Goal: Obtain resource: Download file/media

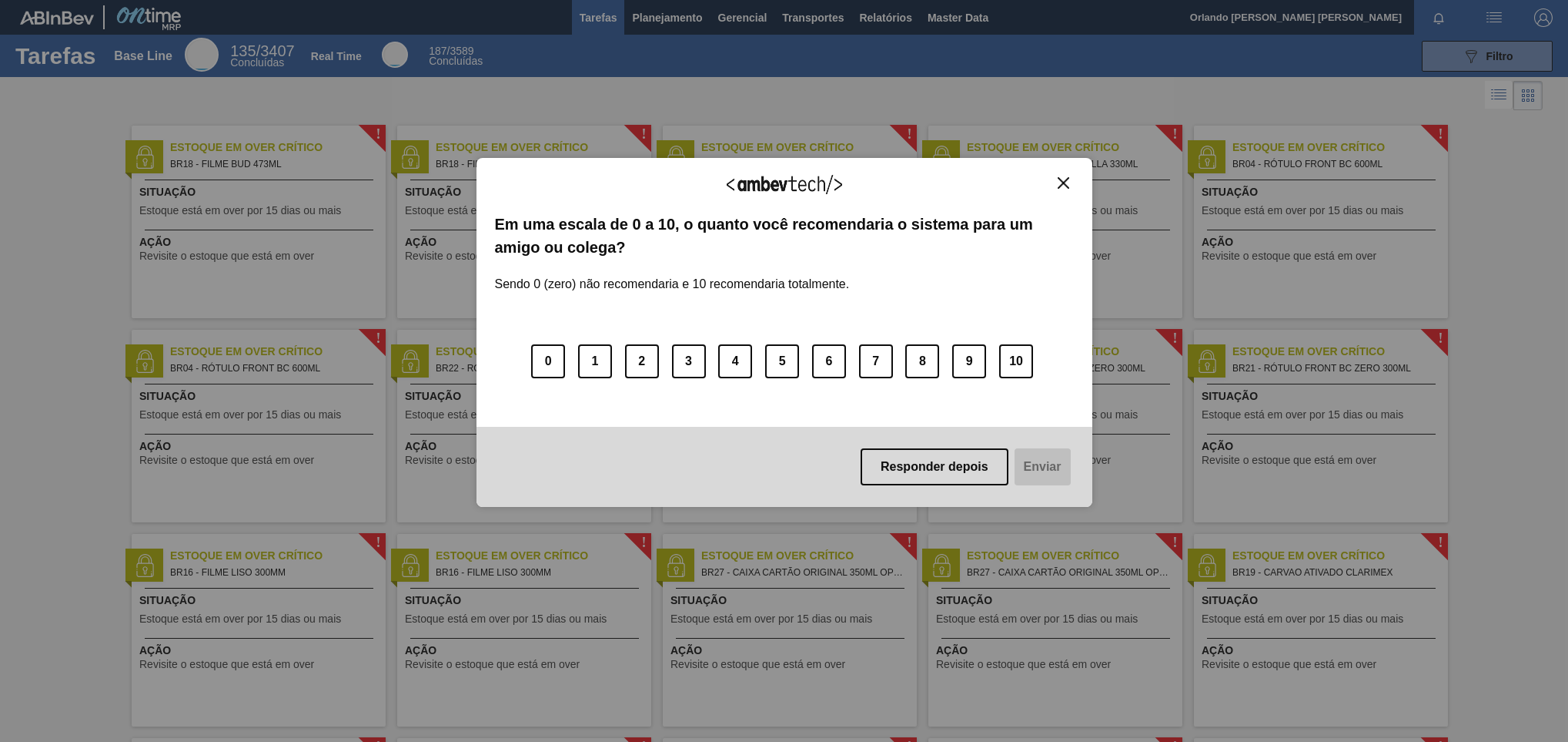
click at [1053, 185] on button "Close" at bounding box center [1064, 183] width 21 height 13
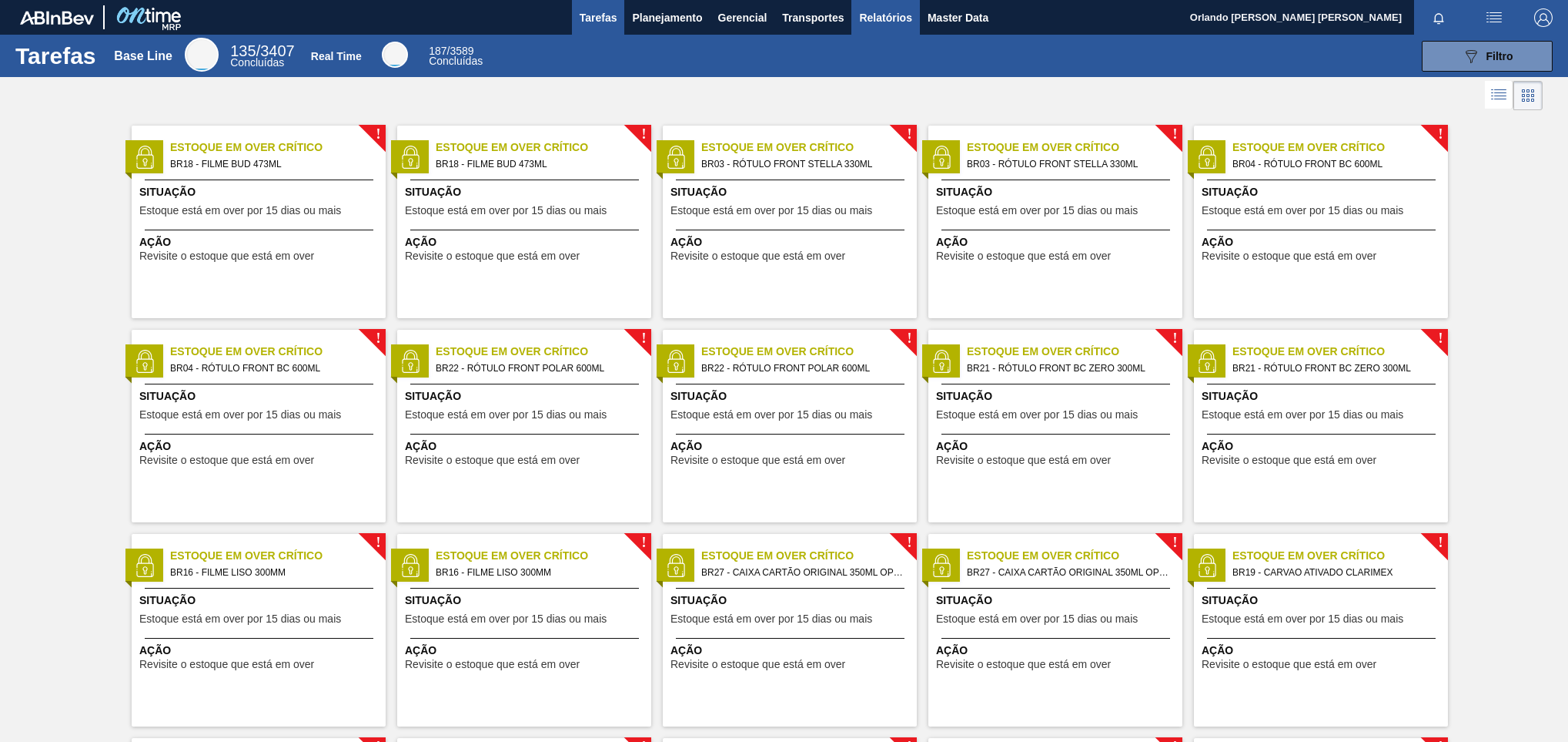
click at [883, 17] on span "Relatórios" at bounding box center [885, 17] width 52 height 18
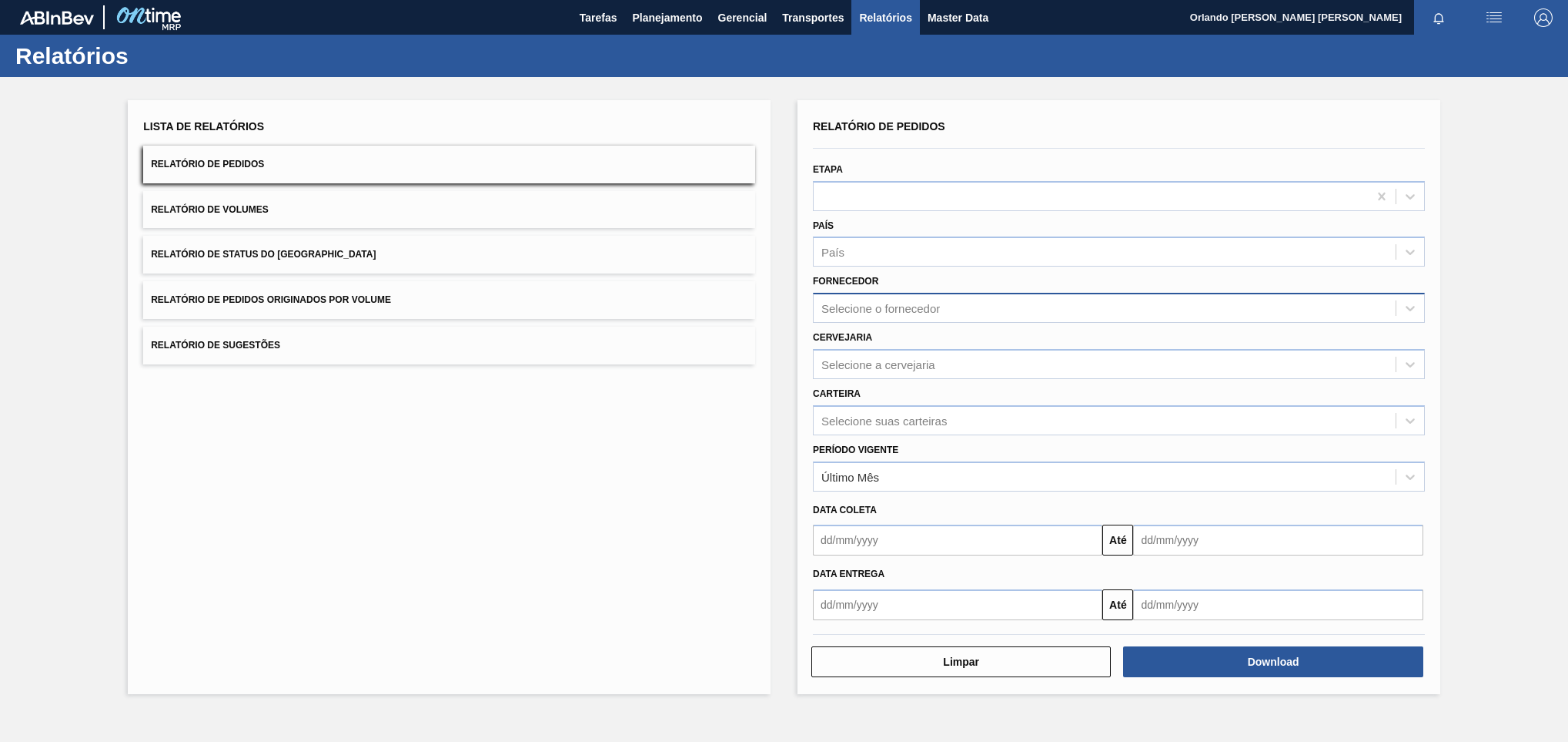
click at [862, 309] on div "Selecione o fornecedor" at bounding box center [881, 308] width 119 height 13
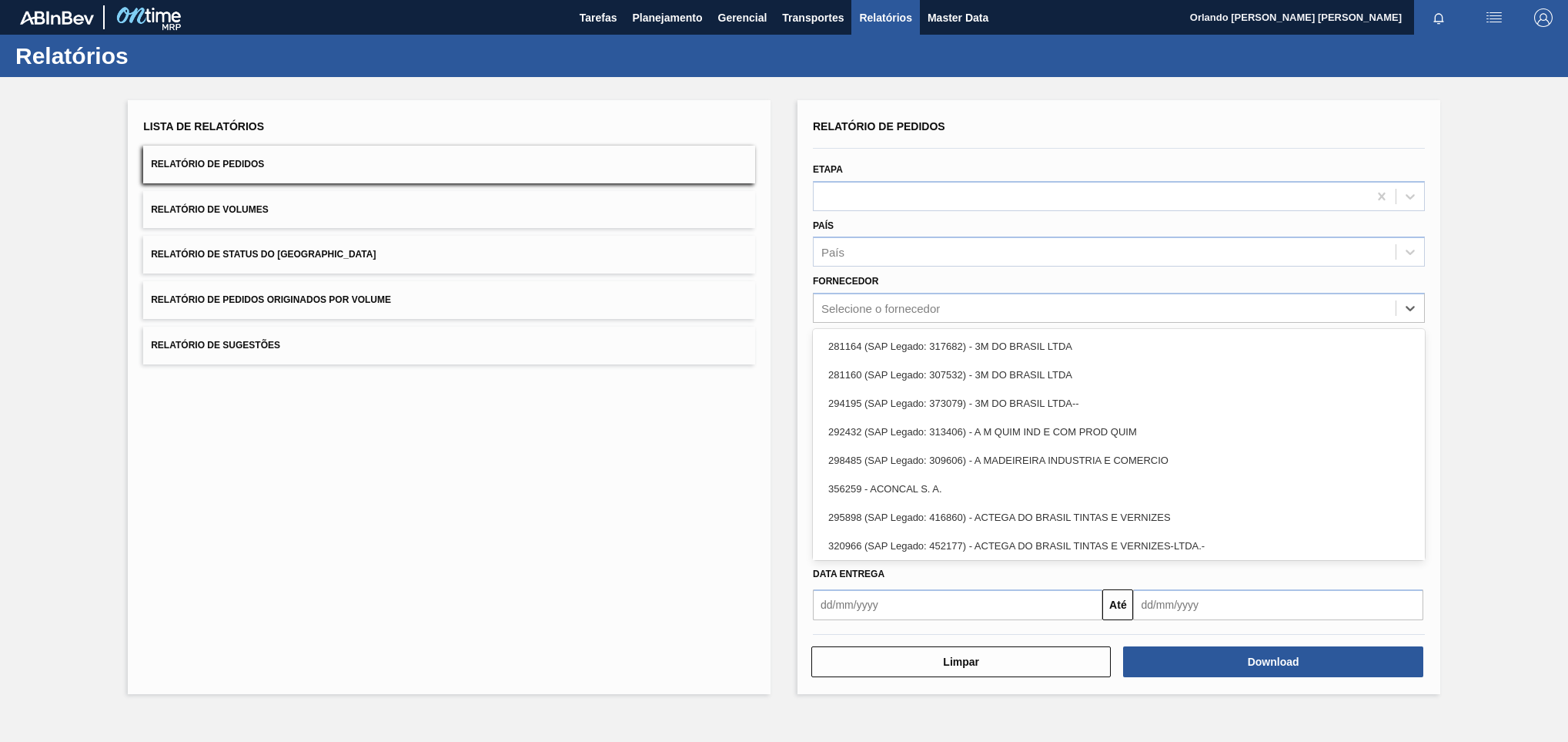
paste input "280389"
type input "280389"
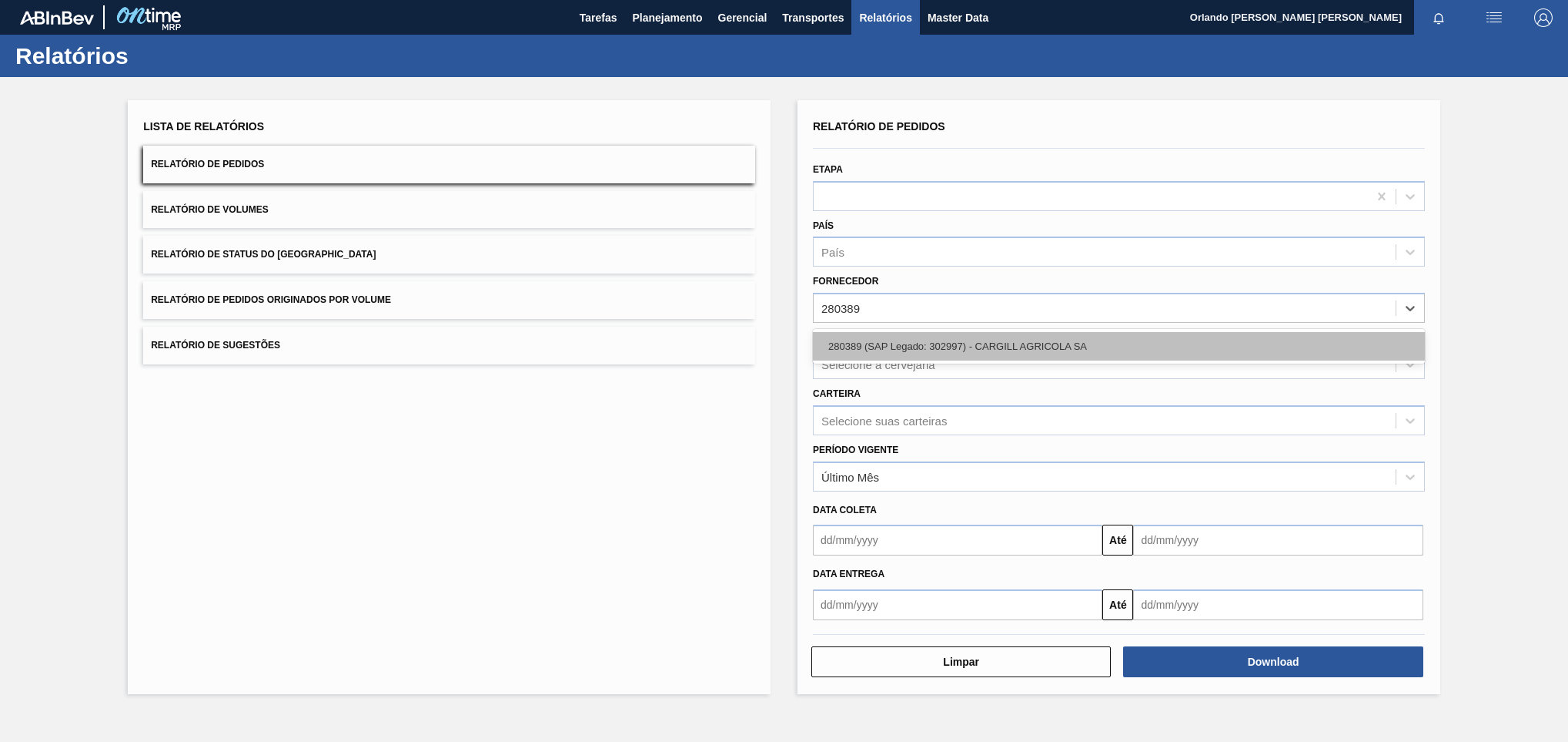
click at [901, 342] on div "280389 (SAP Legado: 302997) - CARGILL AGRICOLA SA" at bounding box center [1119, 346] width 612 height 29
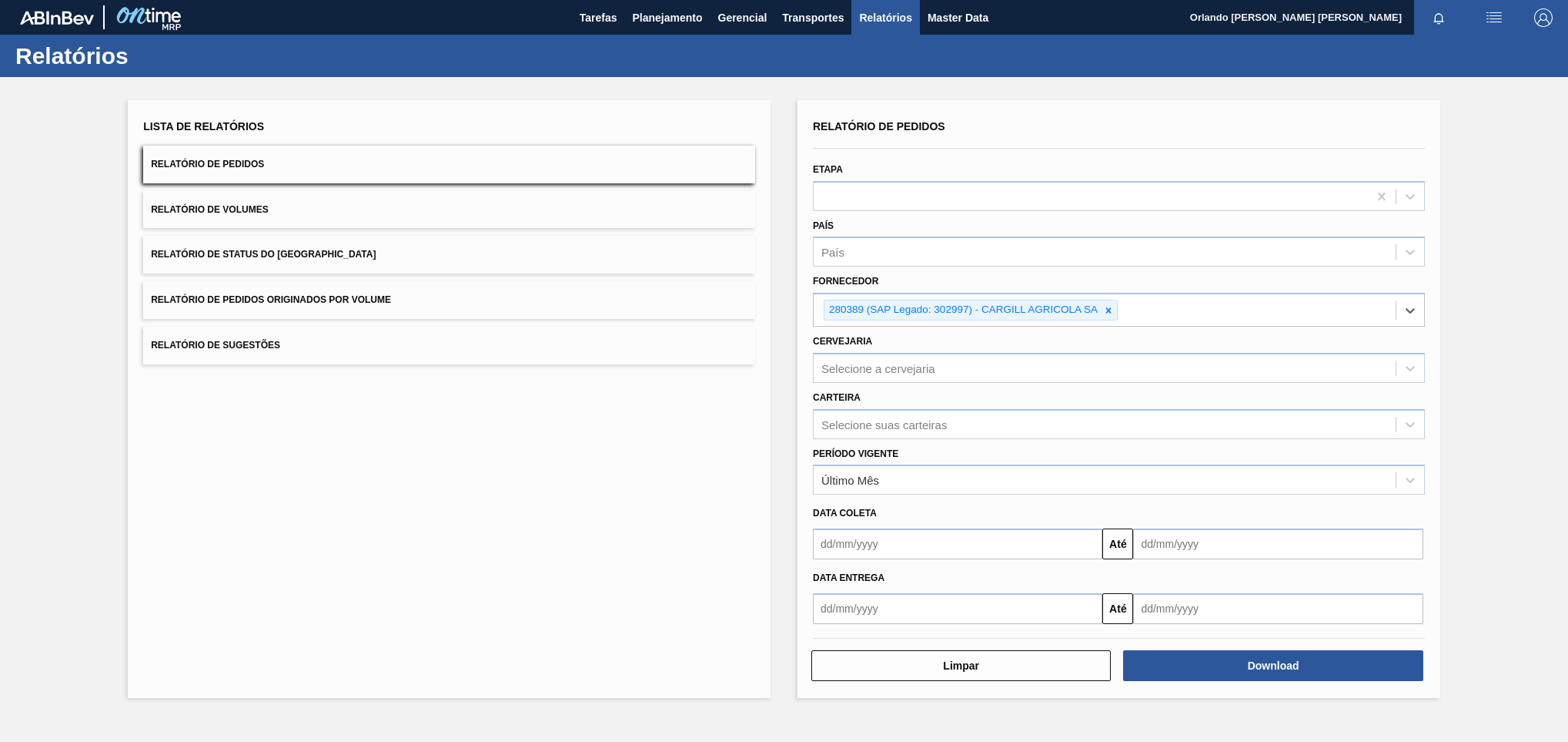
click at [881, 386] on div "Carteira Selecione suas carteiras" at bounding box center [1119, 413] width 612 height 52
click at [895, 365] on div "Selecione a cervejaria" at bounding box center [878, 367] width 114 height 13
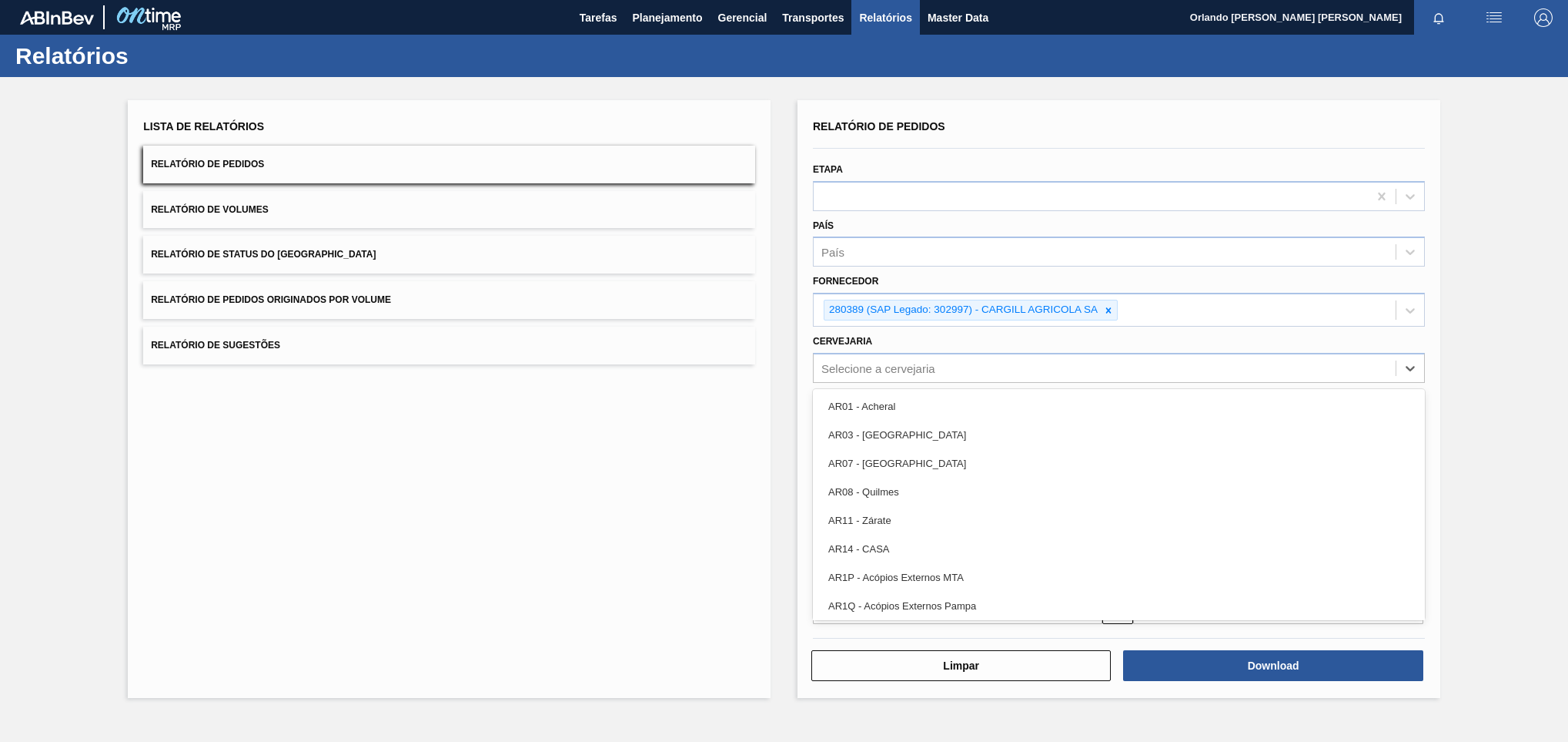
paste input "BR26"
type input "BR26"
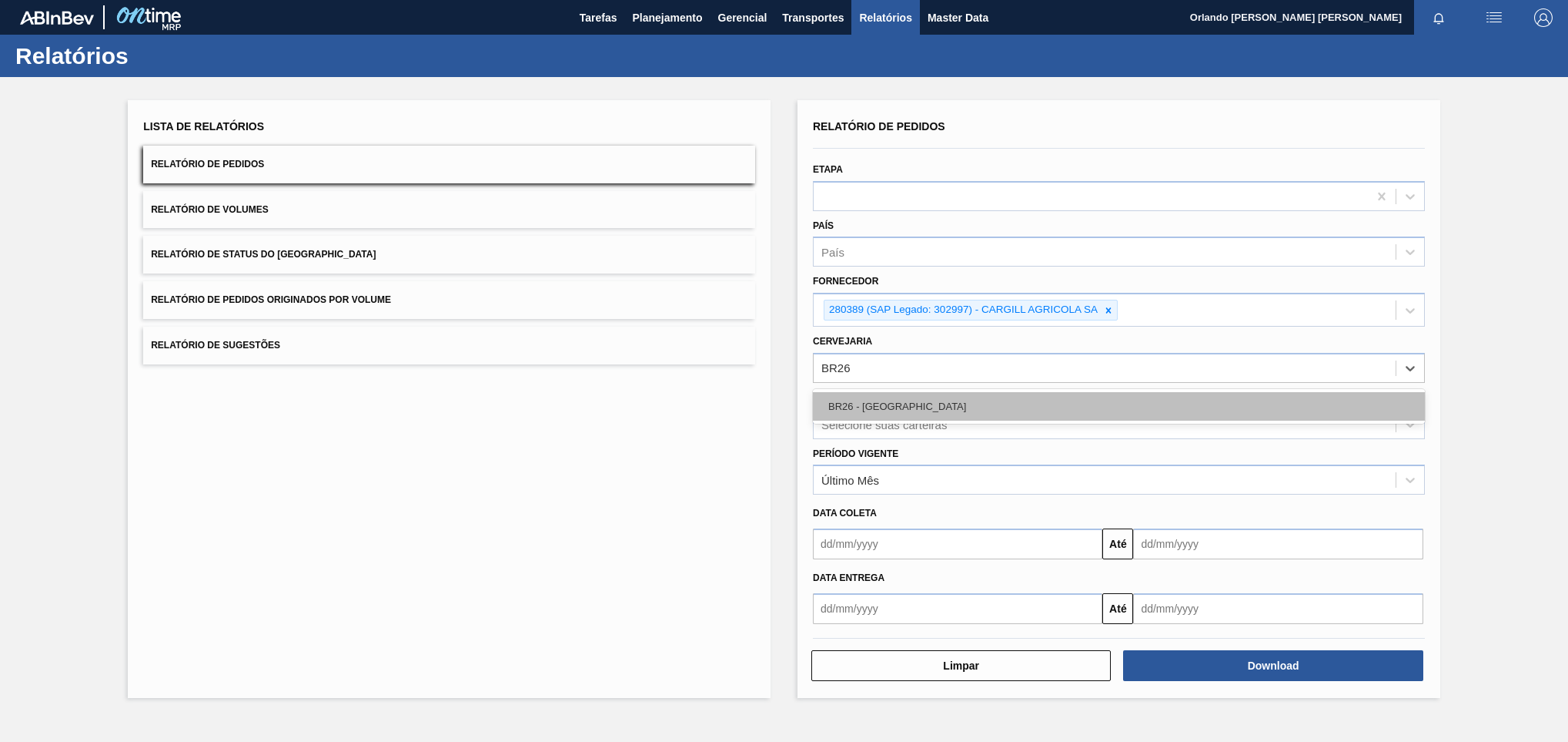
click at [890, 416] on div "BR26 - [GEOGRAPHIC_DATA]" at bounding box center [1119, 406] width 612 height 29
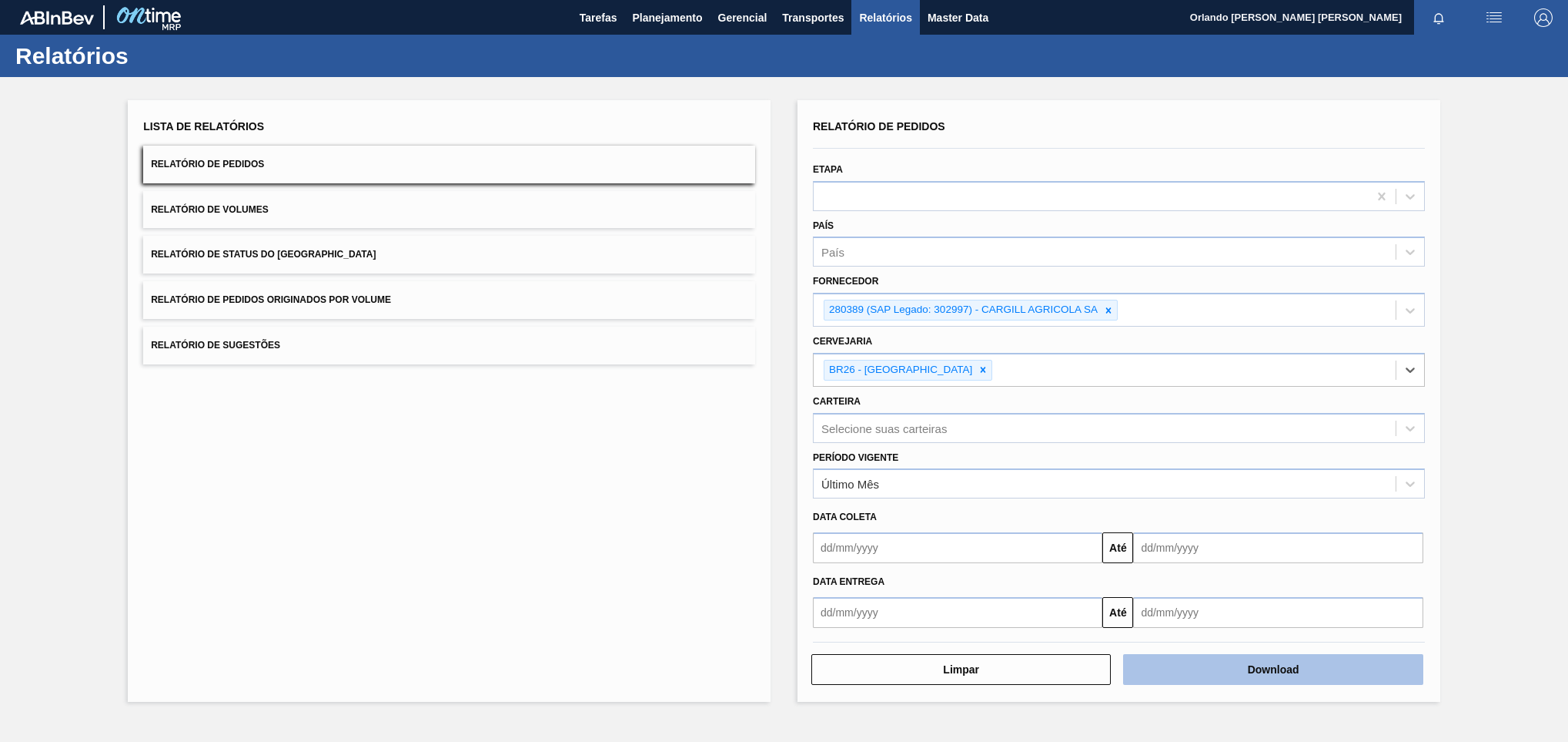
click at [1171, 682] on button "Download" at bounding box center [1273, 669] width 300 height 31
click at [1105, 308] on icon at bounding box center [1109, 310] width 10 height 10
paste input "280764"
type input "280764"
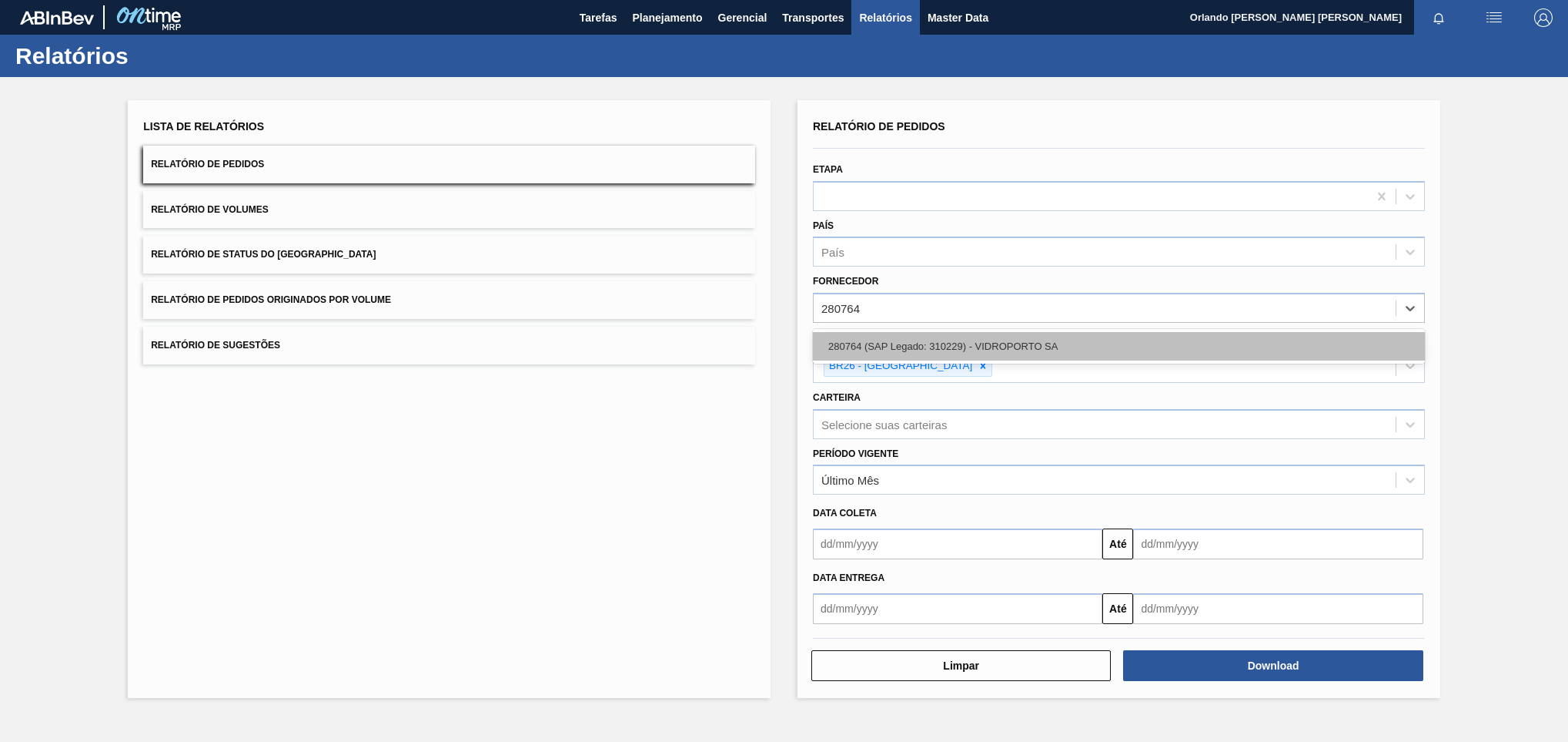
click at [955, 336] on div "280764 (SAP Legado: 310229) - VIDROPORTO SA" at bounding box center [1119, 346] width 612 height 29
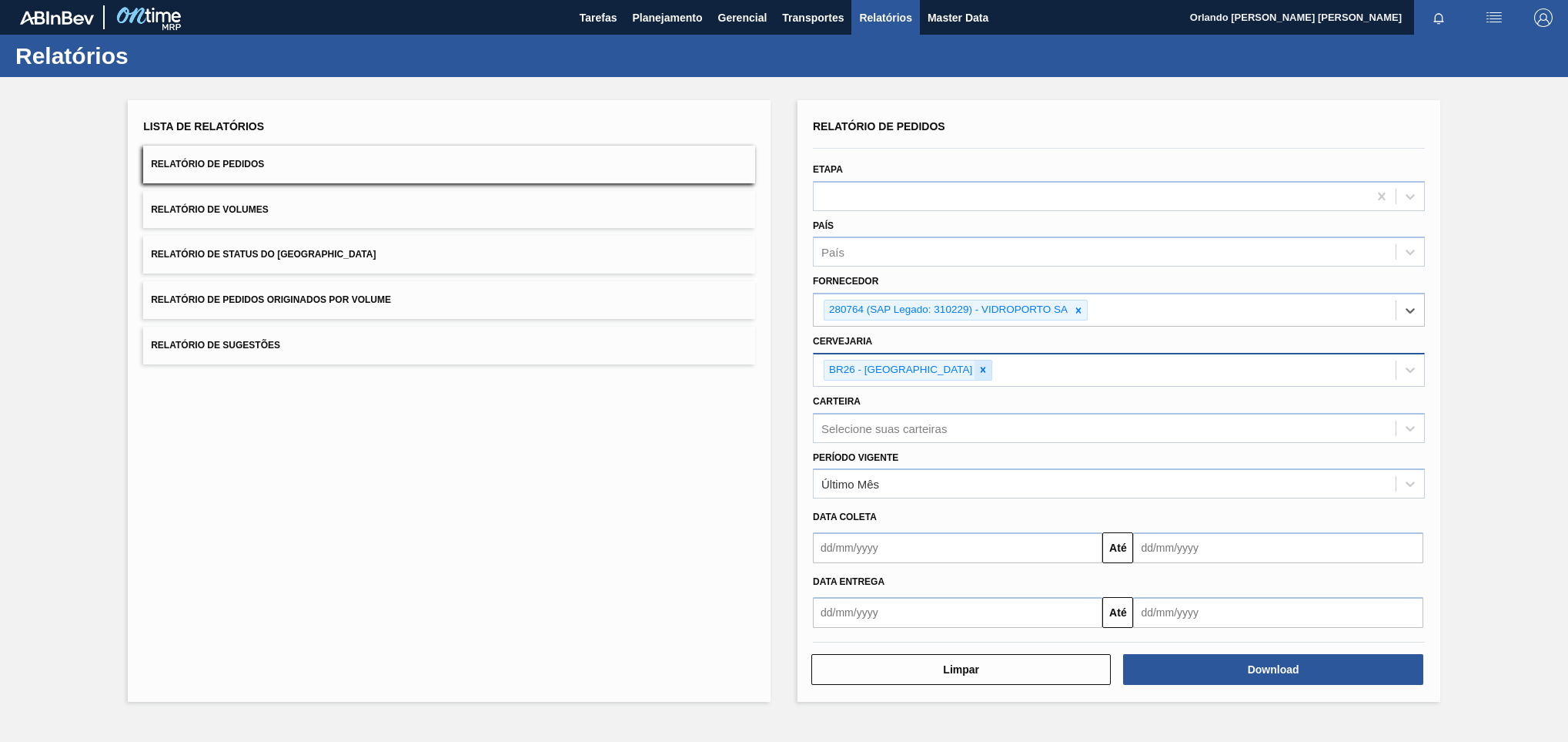
click at [977, 374] on icon at bounding box center [983, 370] width 10 height 10
paste input "BR23"
type input "BR23"
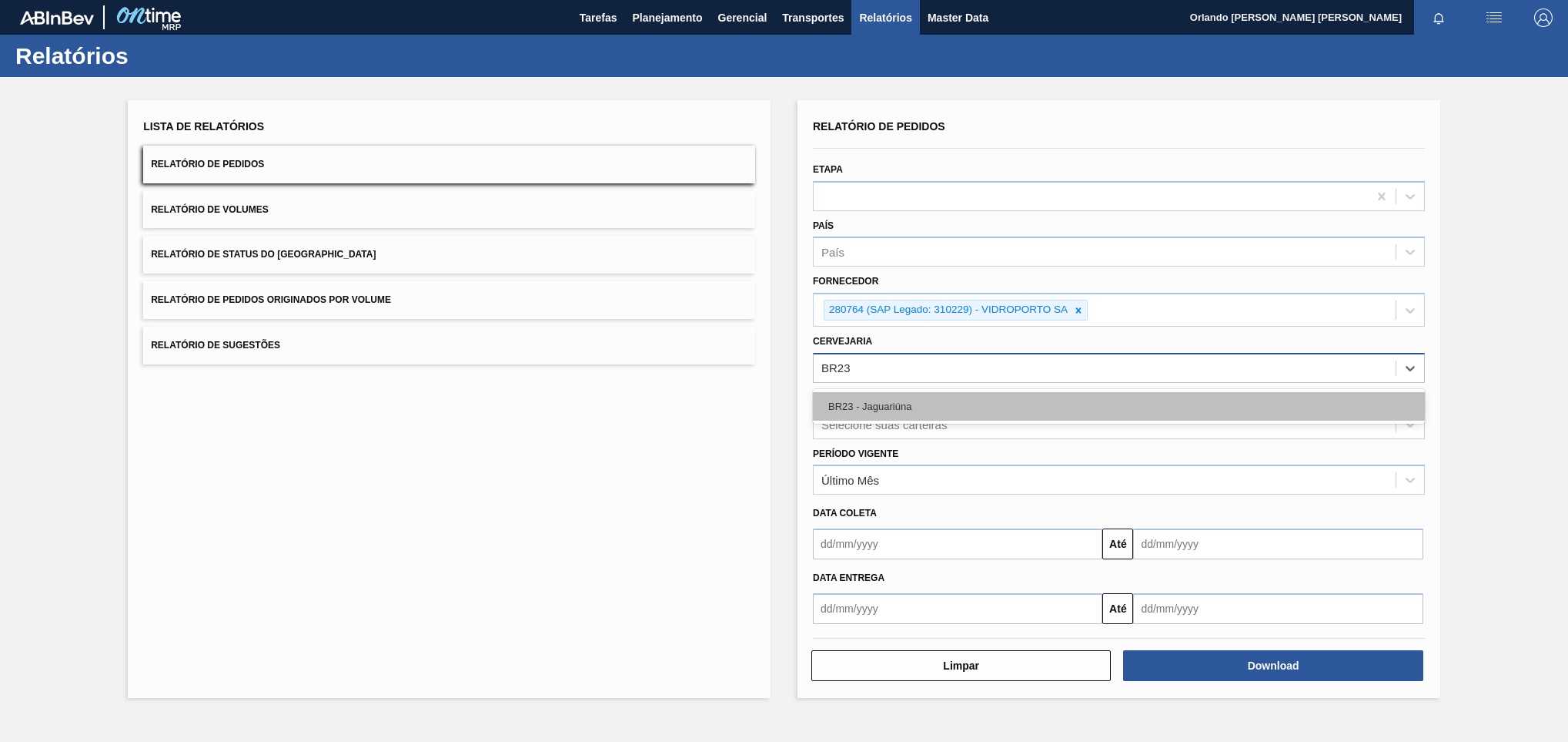
click at [906, 409] on div "BR23 - Jaguariúna" at bounding box center [1119, 406] width 612 height 29
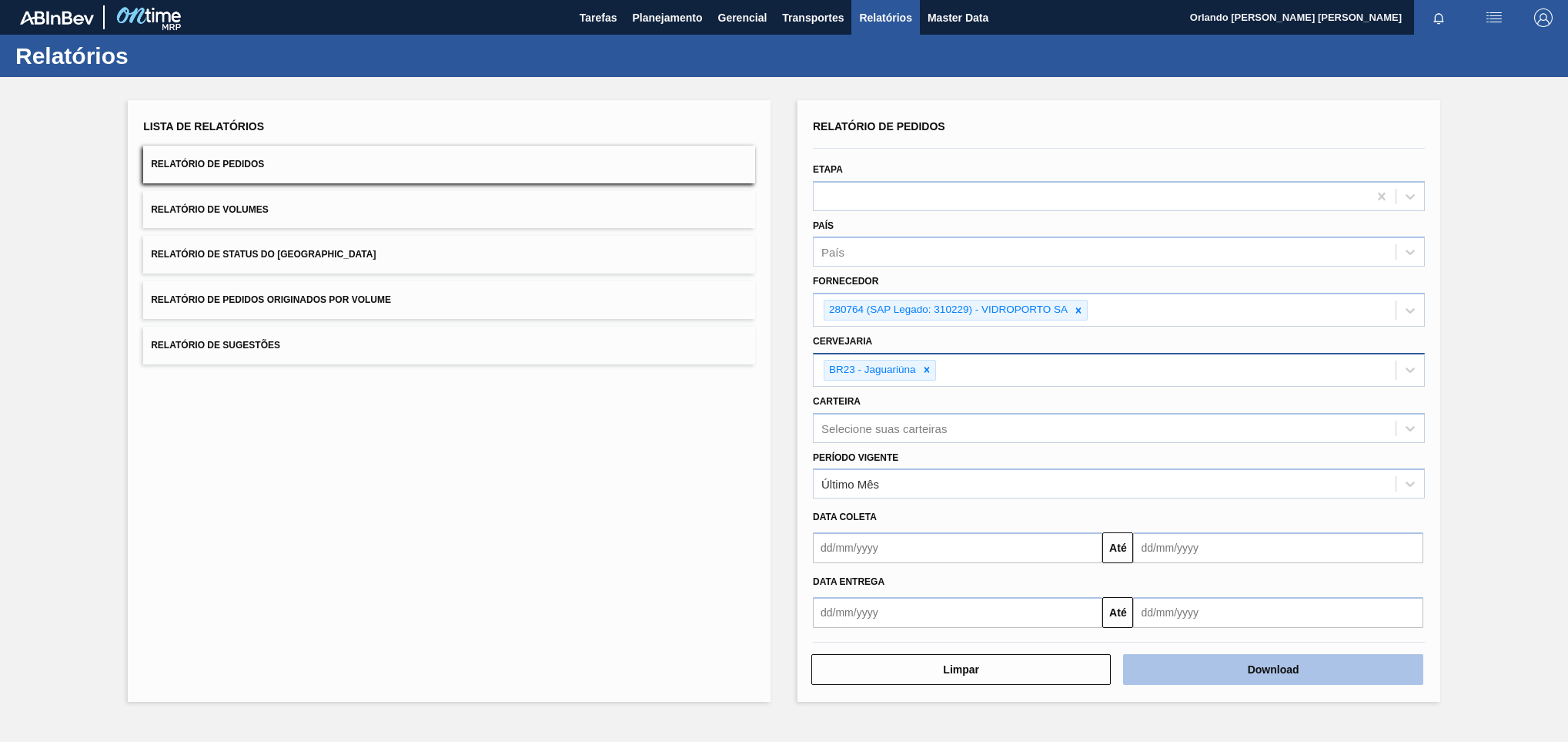
click at [1196, 673] on button "Download" at bounding box center [1273, 669] width 300 height 31
